Goal: Navigation & Orientation: Find specific page/section

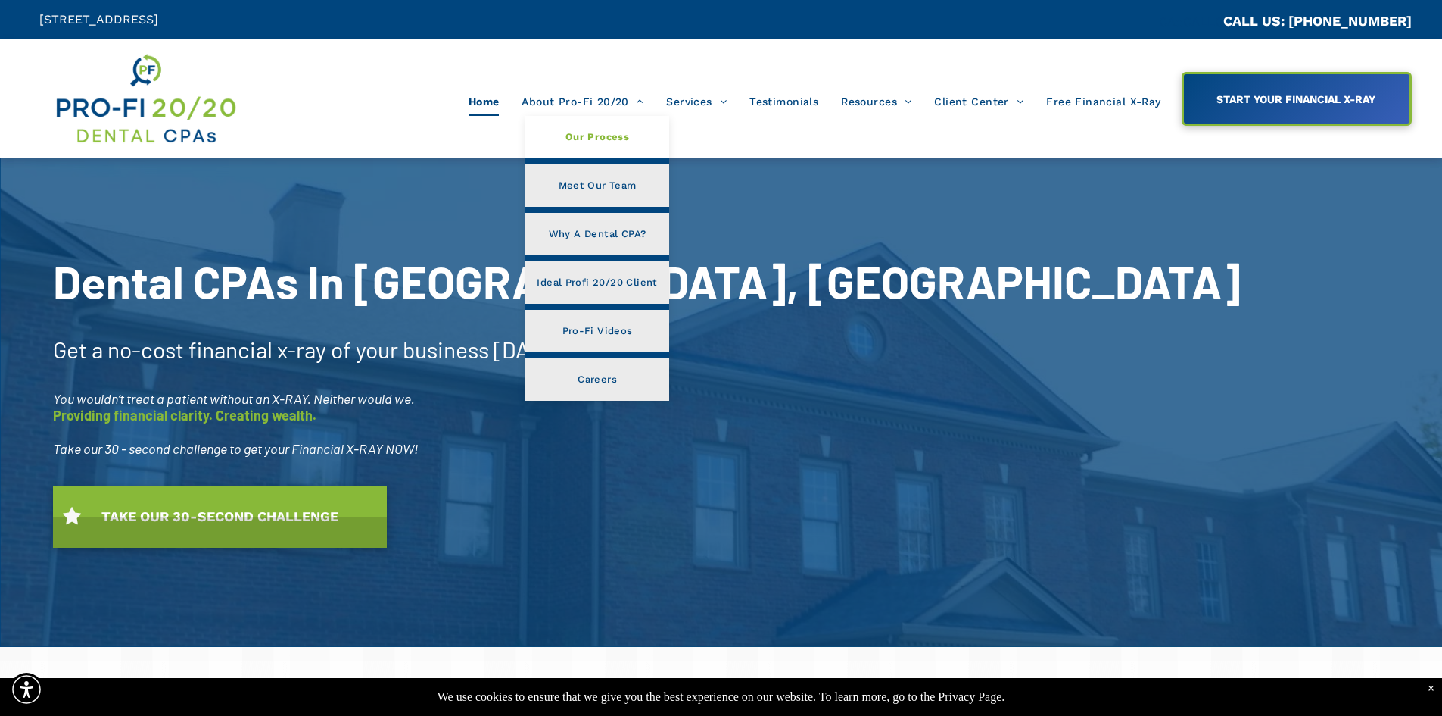
click at [593, 138] on span "Our Process" at bounding box center [598, 137] width 64 height 20
